Goal: Task Accomplishment & Management: Manage account settings

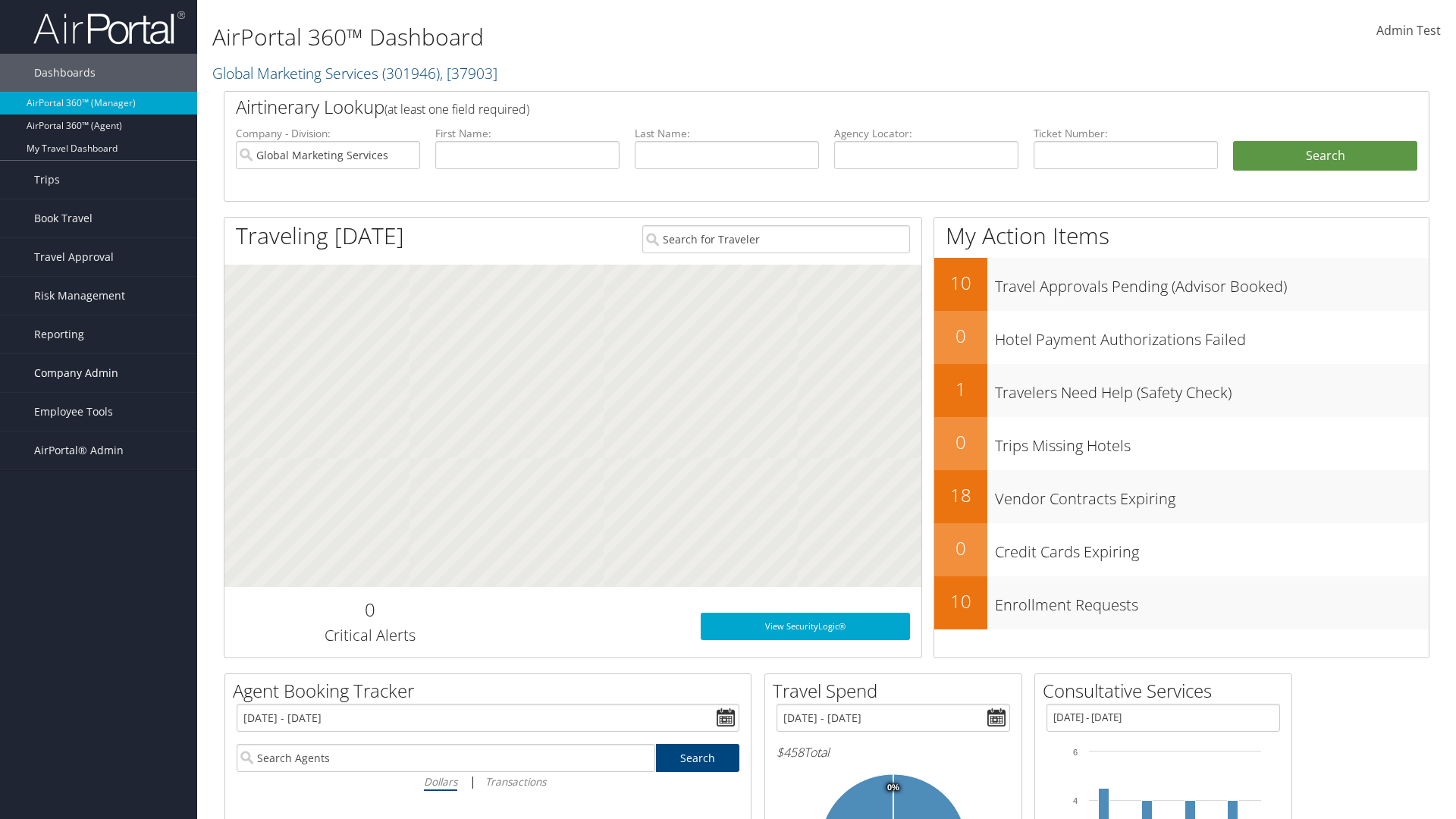
click at [99, 373] on span "Company Admin" at bounding box center [77, 373] width 85 height 38
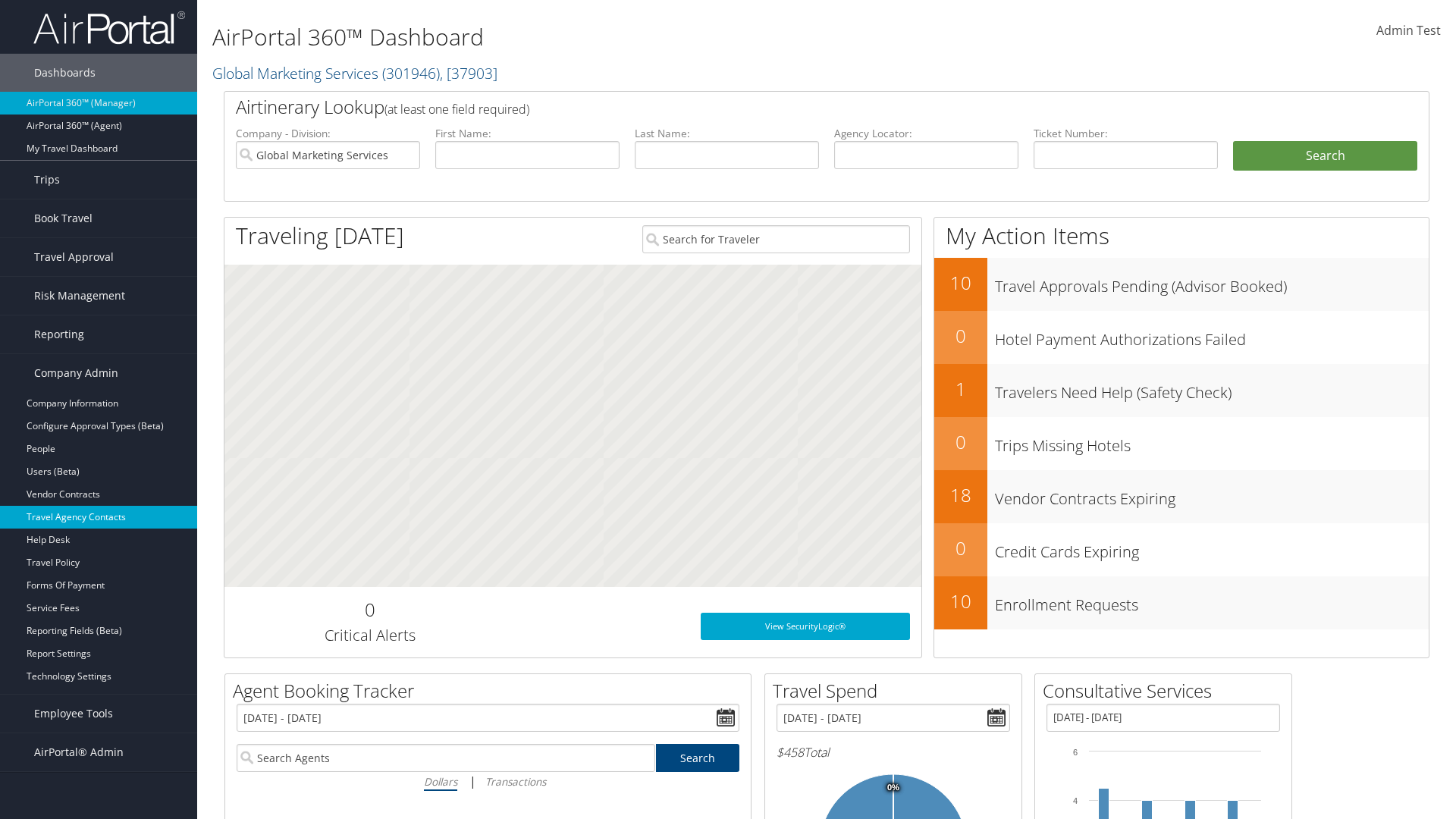
click at [99, 517] on link "Travel Agency Contacts" at bounding box center [99, 517] width 197 height 23
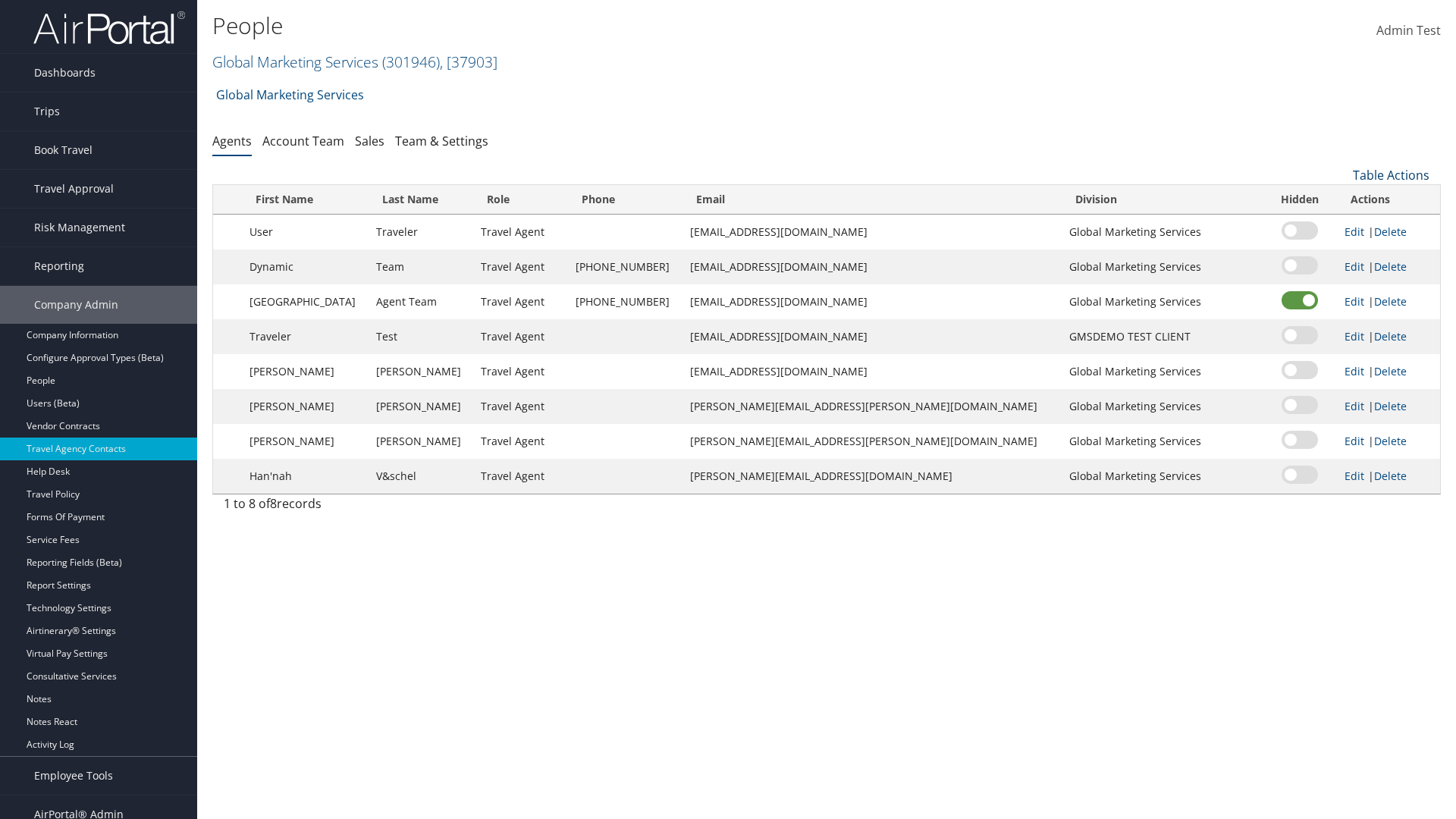
click at [1391, 175] on link "Table Actions" at bounding box center [1391, 174] width 77 height 17
click at [1341, 225] on link "Add New Contact" at bounding box center [1341, 224] width 199 height 26
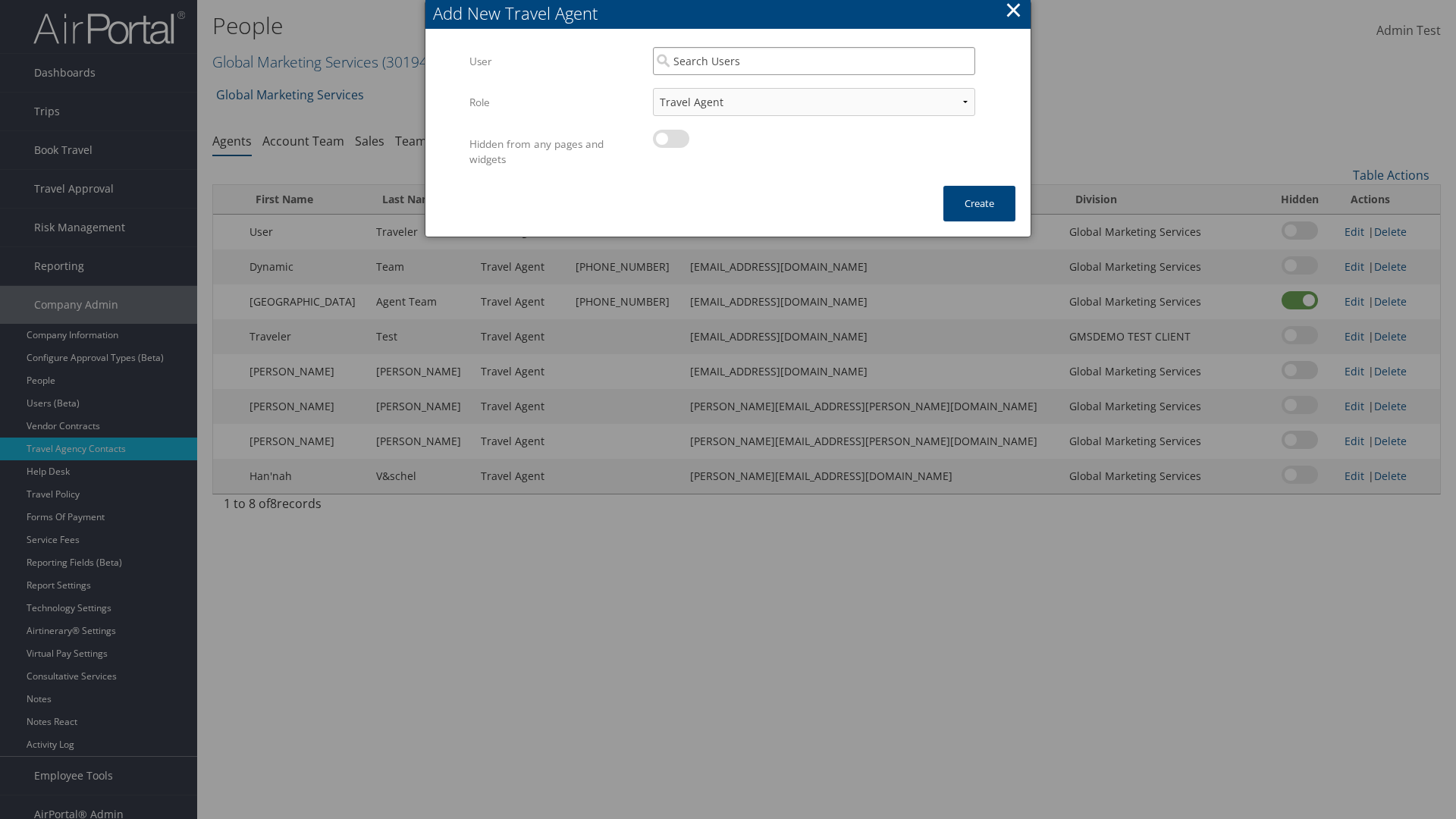
click at [814, 61] on input "search" at bounding box center [814, 61] width 322 height 28
click at [814, 97] on div "User" at bounding box center [814, 104] width 316 height 15
type input "Admin Test"
click at [979, 203] on button "Create" at bounding box center [979, 203] width 72 height 35
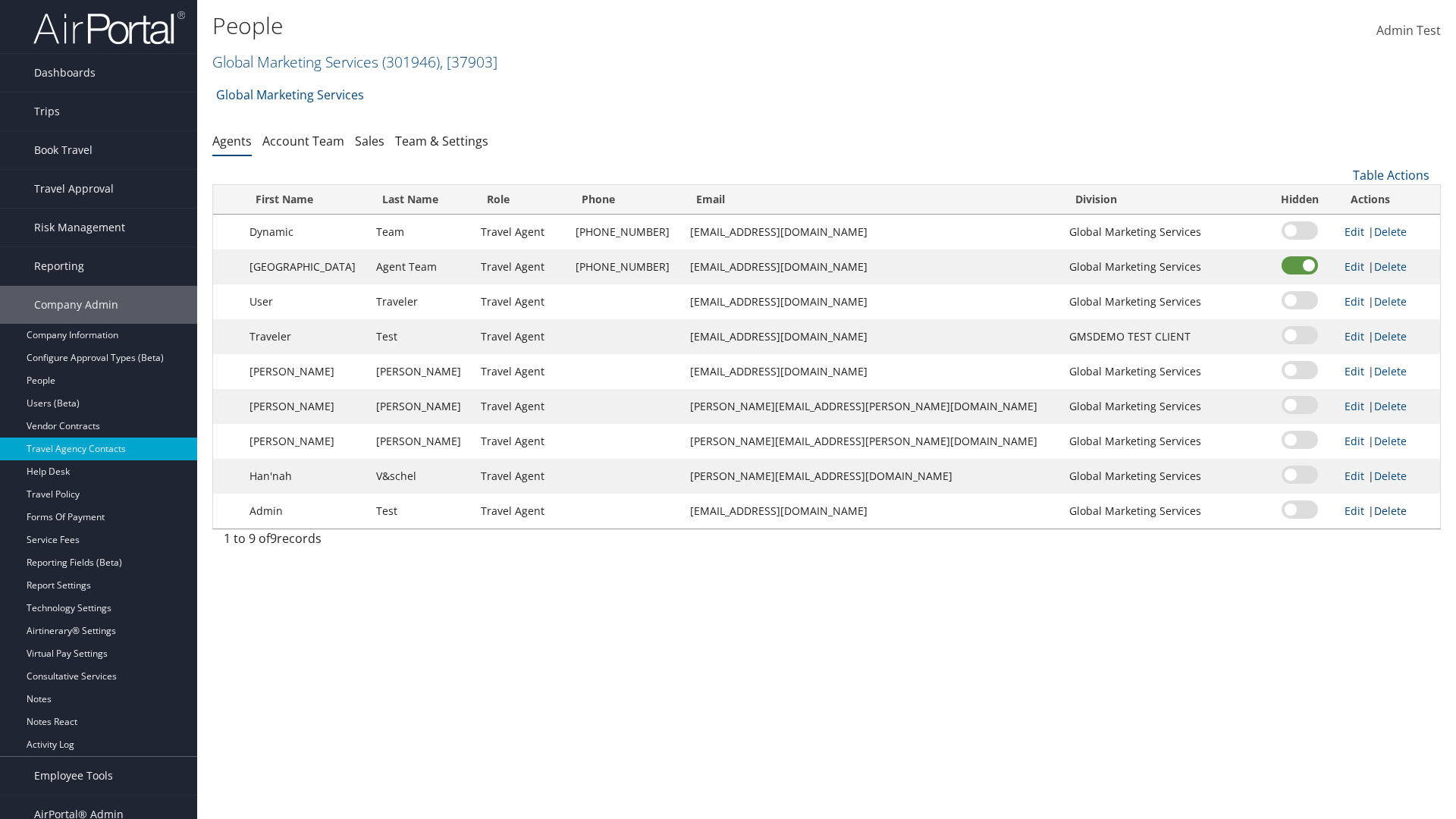
click at [1375, 511] on link "Delete" at bounding box center [1390, 511] width 33 height 14
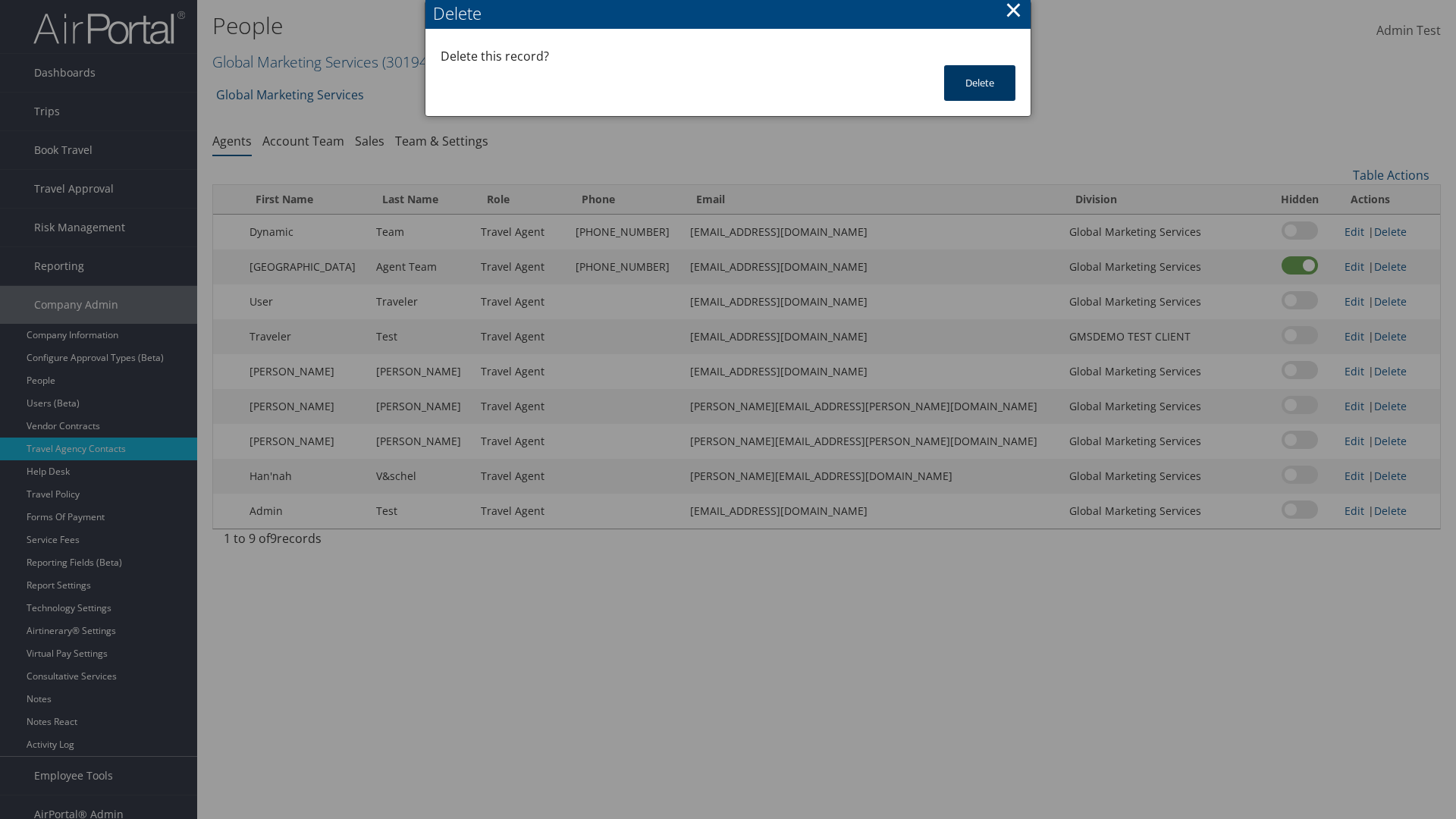
click at [980, 83] on button "Delete" at bounding box center [979, 83] width 71 height 35
